Goal: Communication & Community: Answer question/provide support

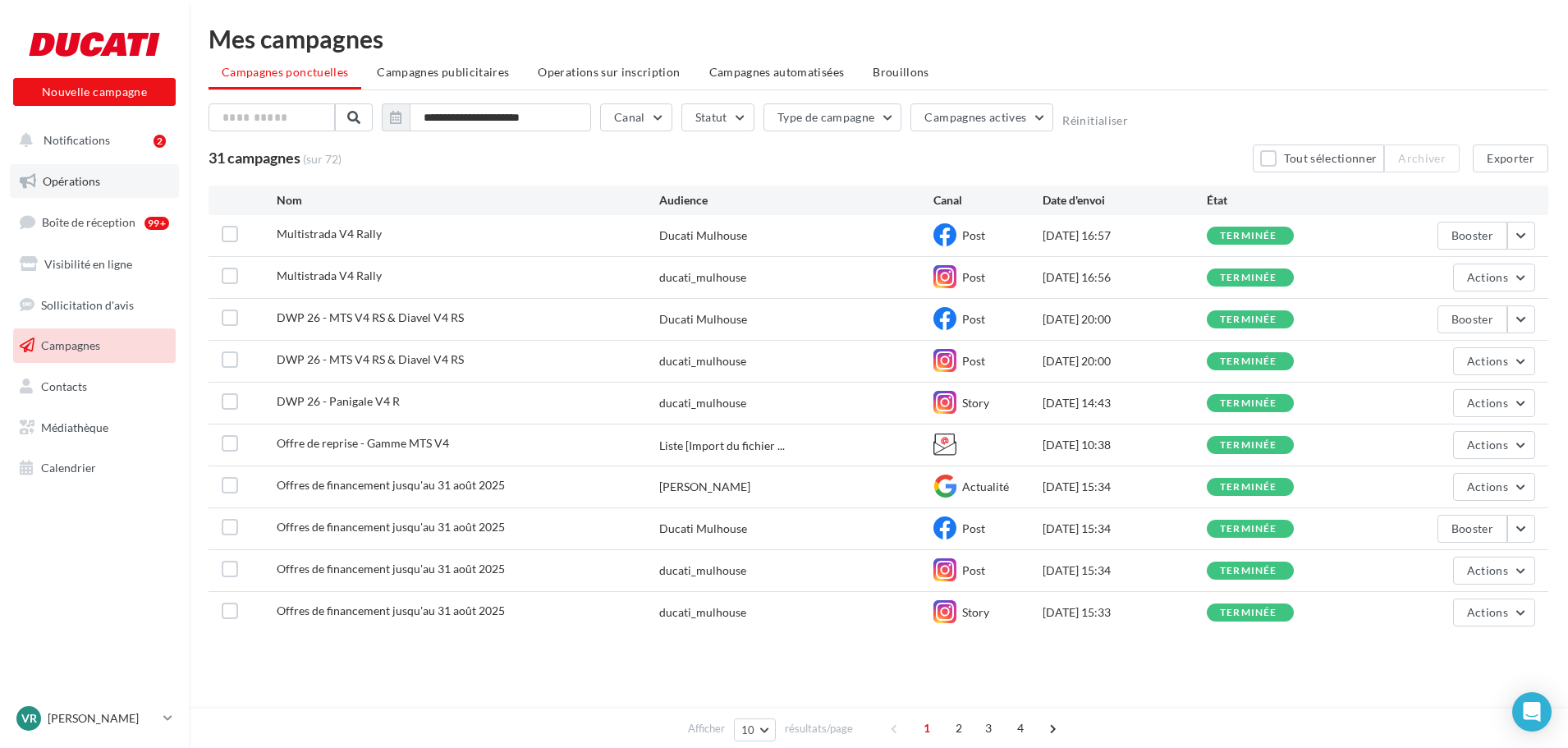
click at [62, 174] on span "Opérations" at bounding box center [72, 182] width 57 height 14
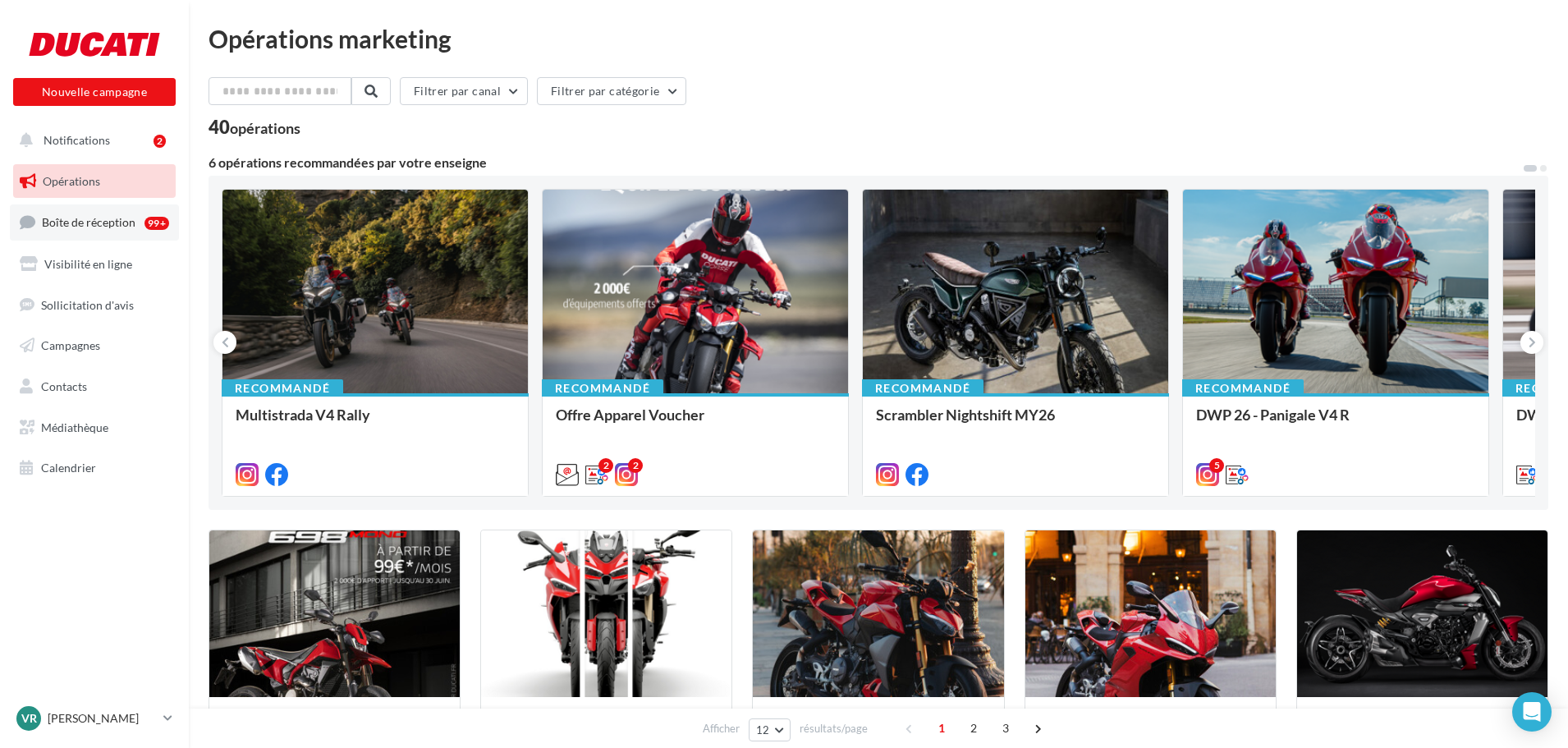
click at [82, 233] on link "Boîte de réception 99+" at bounding box center [94, 222] width 169 height 35
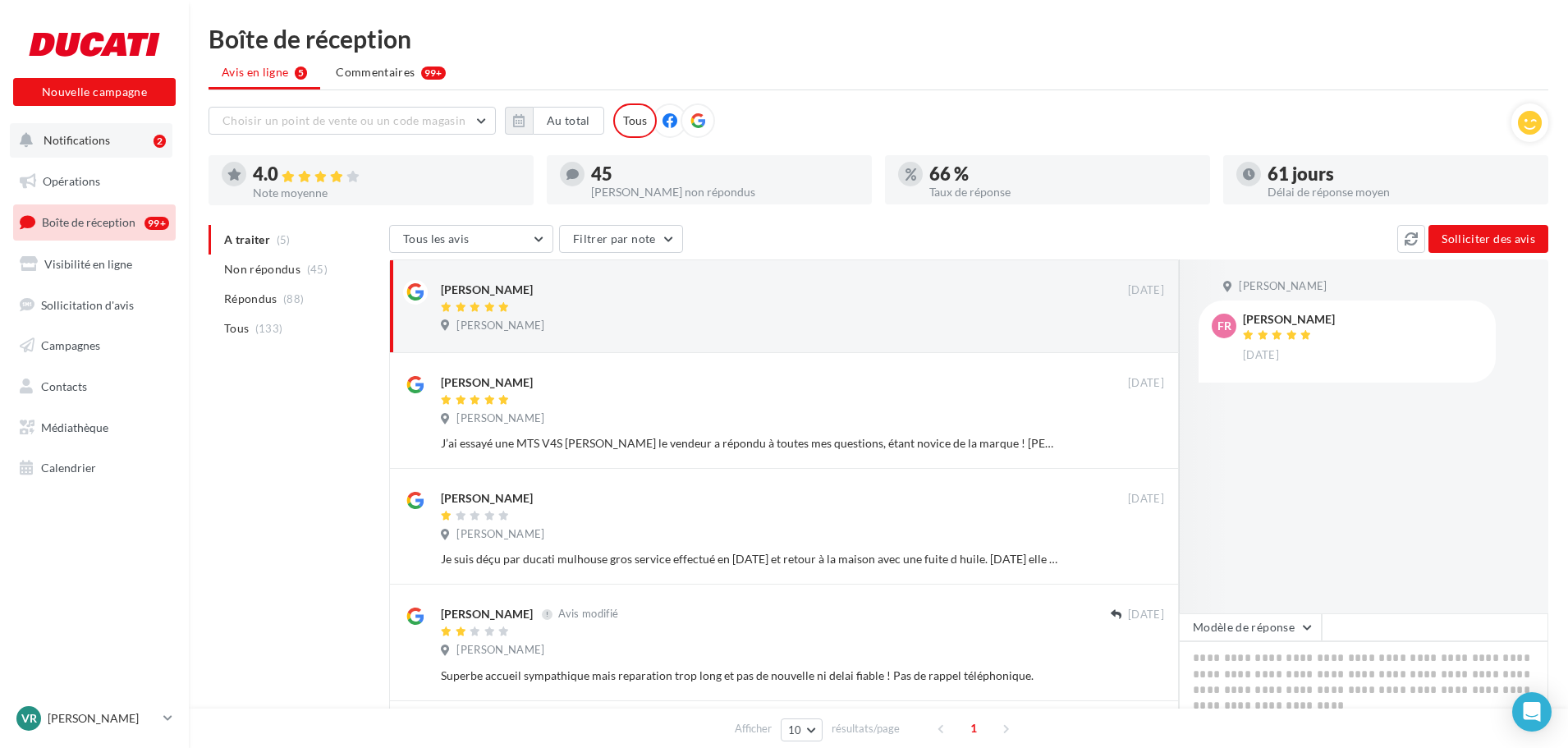
click at [92, 141] on span "Notifications" at bounding box center [77, 140] width 66 height 14
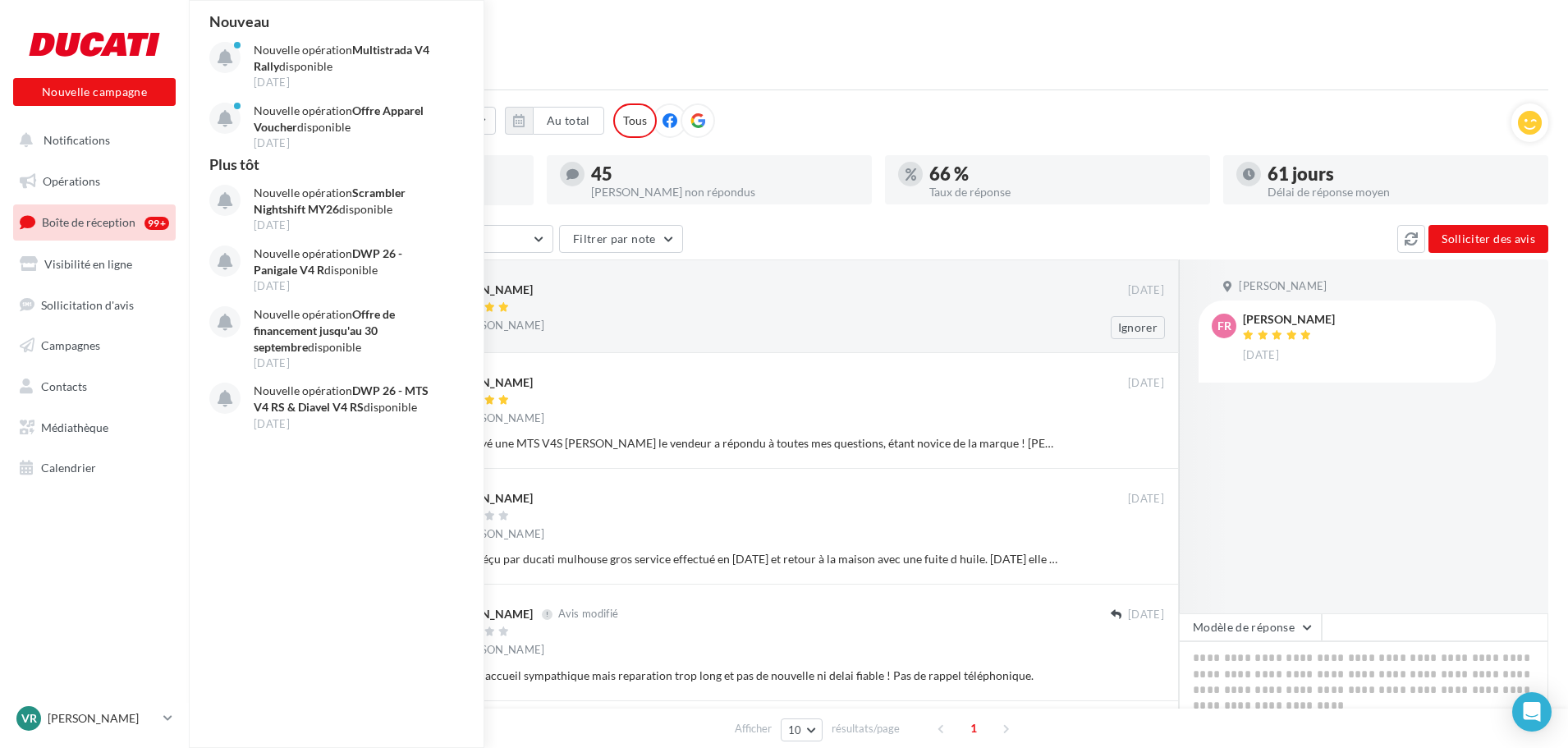
click at [712, 294] on div "Fatima R" at bounding box center [784, 288] width 687 height 17
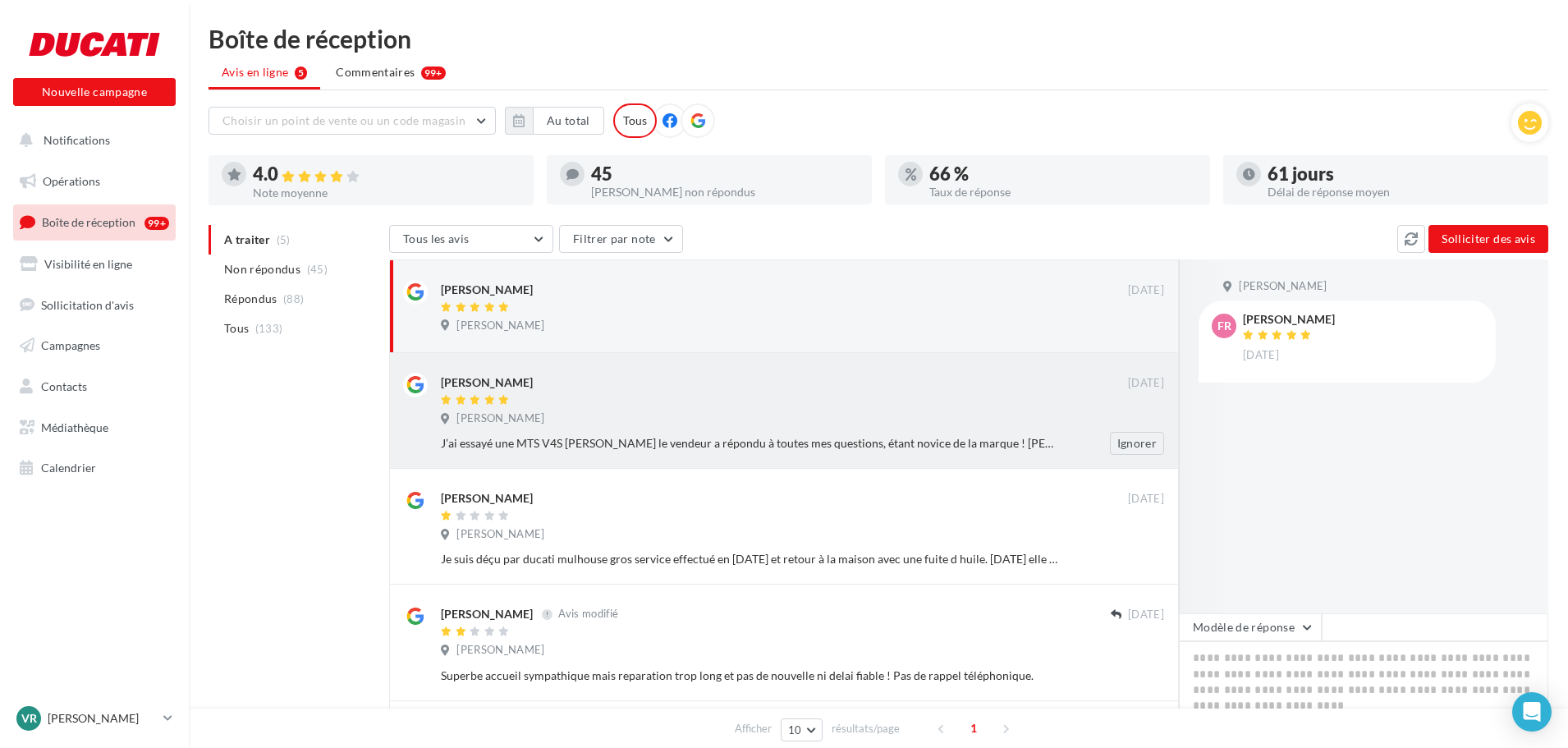
click at [843, 393] on div "Laurent" at bounding box center [784, 390] width 687 height 35
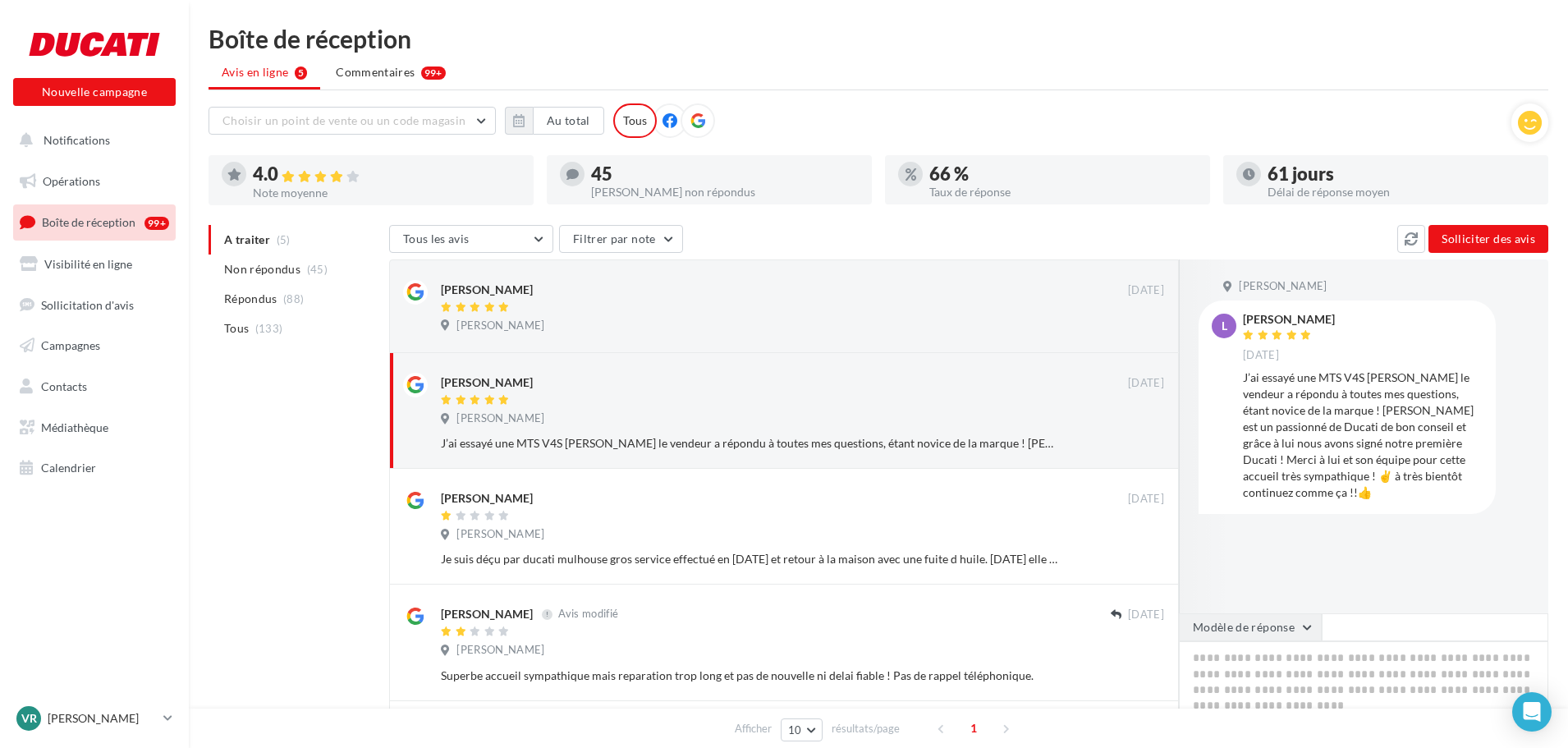
click at [1295, 625] on button "Modèle de réponse" at bounding box center [1250, 627] width 143 height 28
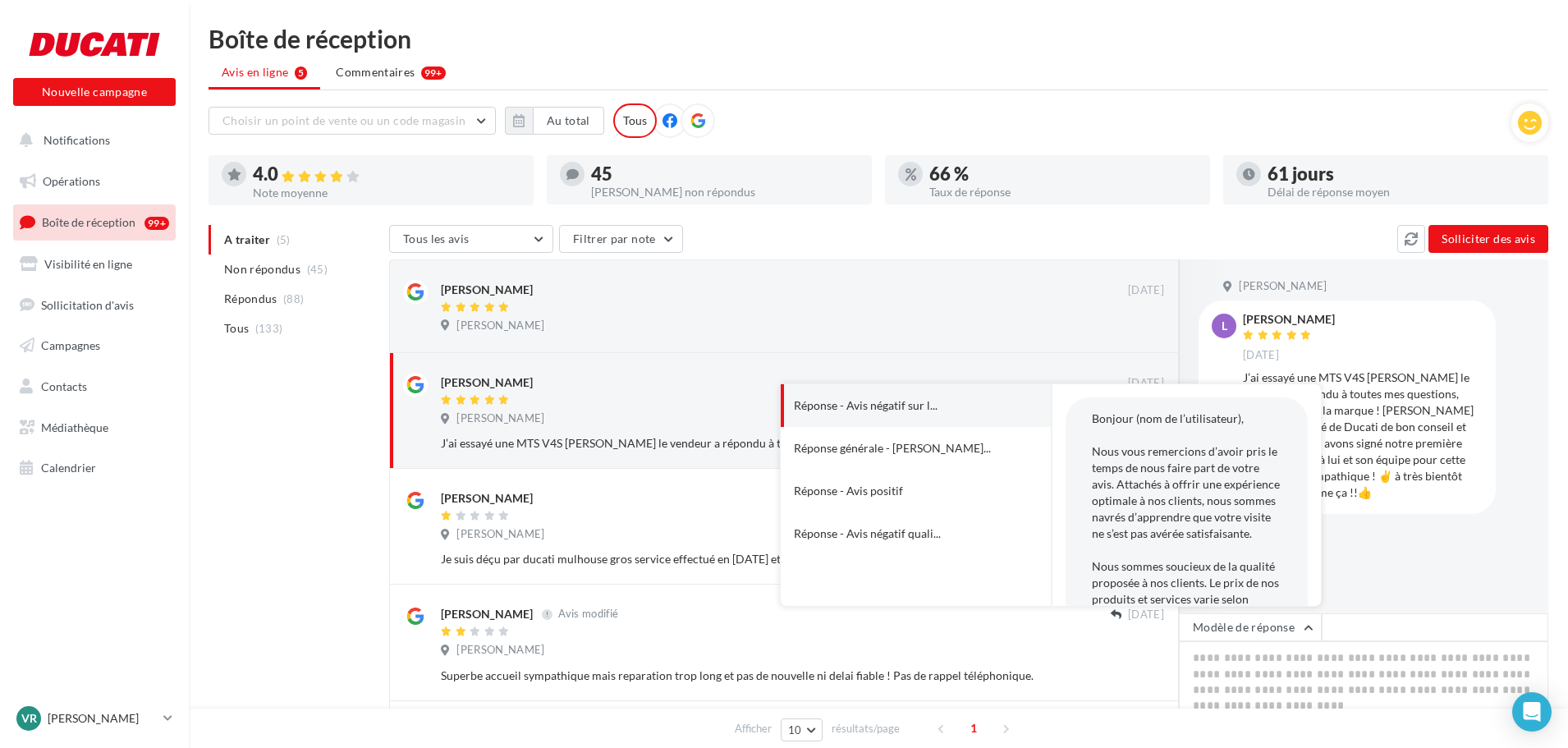
click at [1379, 469] on div "J’ai essayé une MTS V4S Christophe le vendeur a répondu à toutes mes questions,…" at bounding box center [1363, 435] width 240 height 132
